Goal: Task Accomplishment & Management: Manage account settings

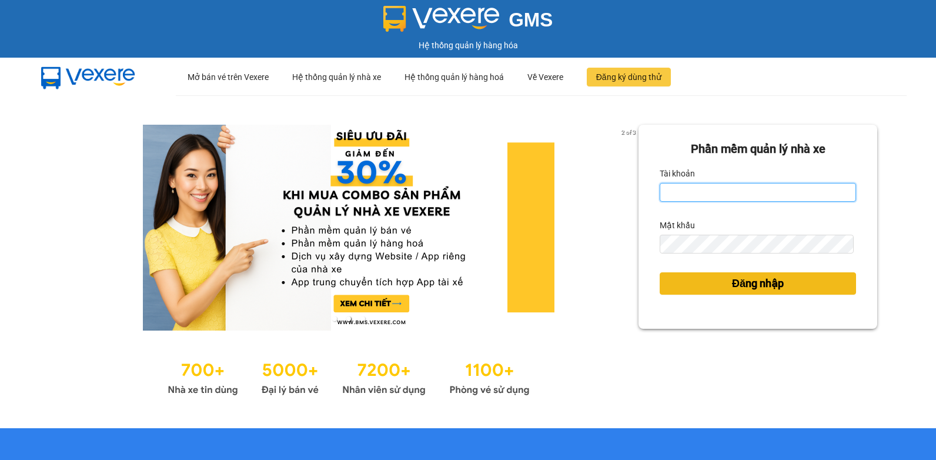
type input "dat.minhtam"
click at [740, 287] on span "Đăng nhập" at bounding box center [758, 283] width 52 height 16
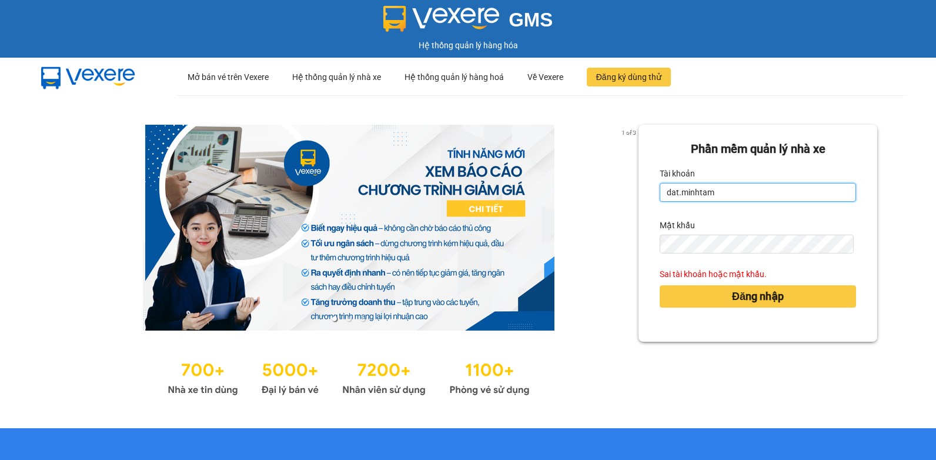
drag, startPoint x: 718, startPoint y: 190, endPoint x: 639, endPoint y: 193, distance: 78.2
click at [639, 193] on div "Phần mềm quản lý nhà xe Tài khoản dat.minhtam Mật khẩu Sai tài khoản hoặc mật k…" at bounding box center [757, 233] width 239 height 217
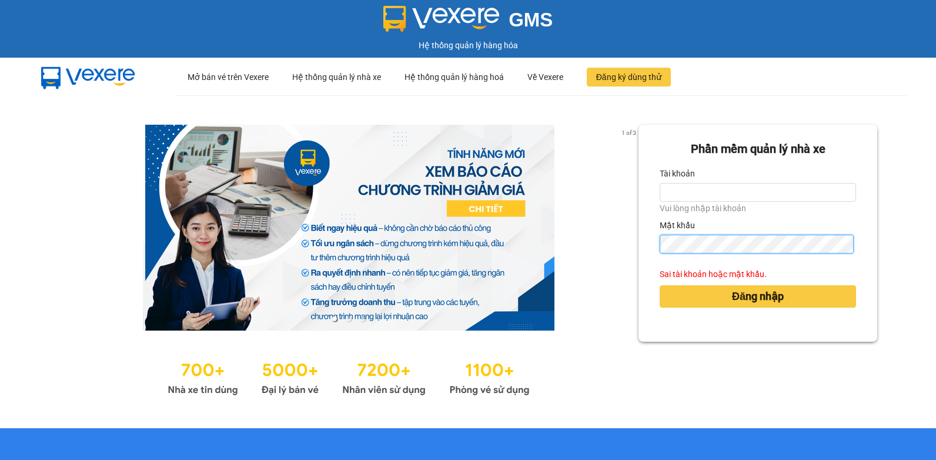
click at [652, 247] on div "Phần mềm quản lý nhà xe Tài khoản Vui lòng nhập tài khoản Mật khẩu Sai tài khoả…" at bounding box center [757, 233] width 239 height 217
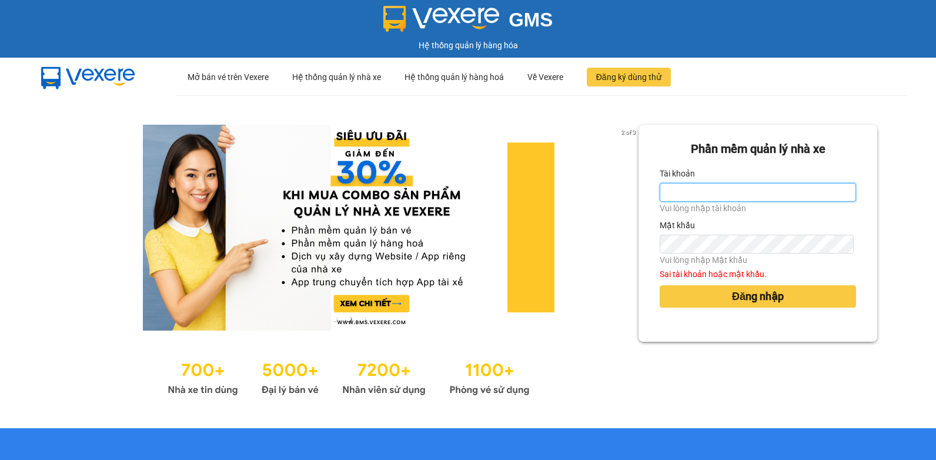
click at [742, 186] on input "Tài khoản" at bounding box center [757, 192] width 196 height 19
click at [742, 187] on input "Tài khoản" at bounding box center [757, 192] width 196 height 19
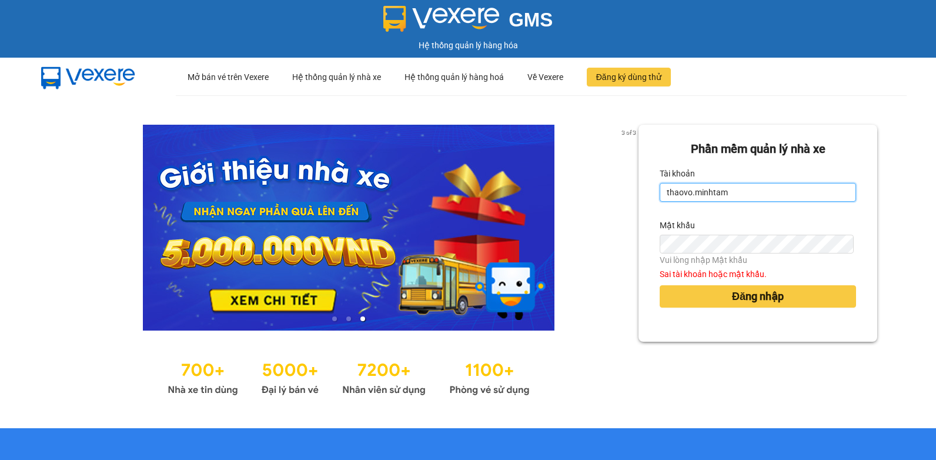
click at [751, 195] on input "thaovo.minhtam" at bounding box center [757, 192] width 196 height 19
type input "thaovo.minhtam"
